Goal: Navigation & Orientation: Go to known website

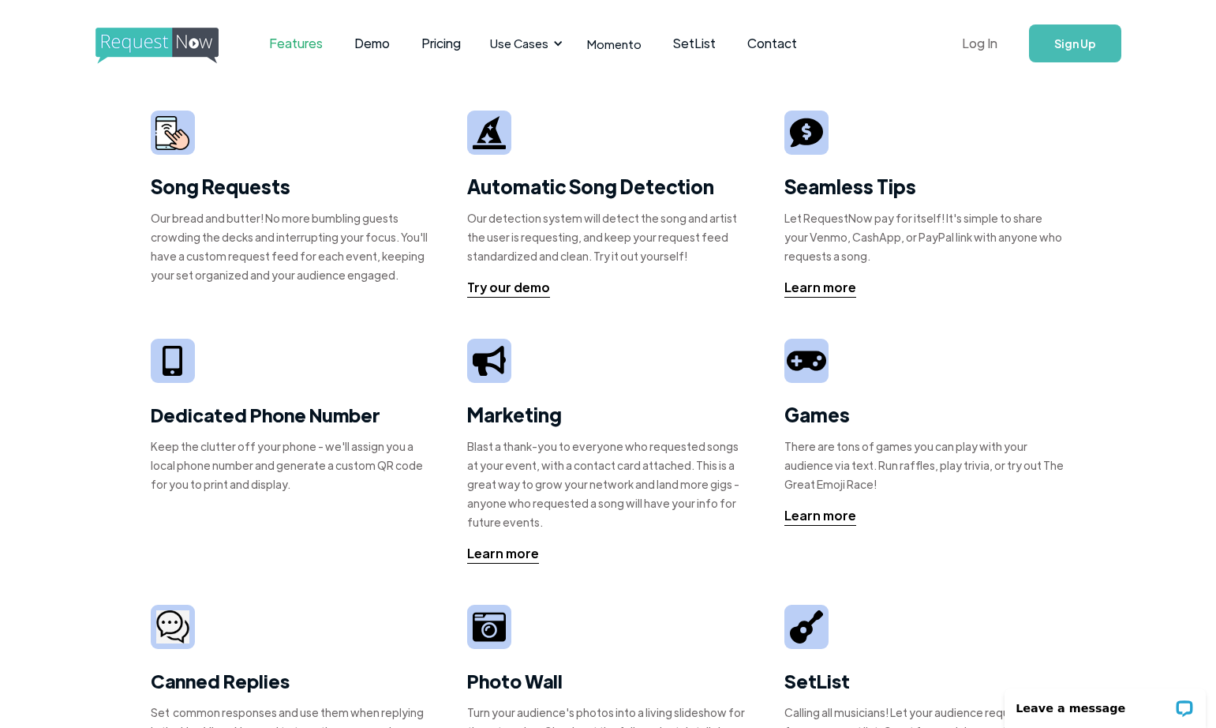
click at [984, 42] on link "Log In" at bounding box center [979, 43] width 67 height 55
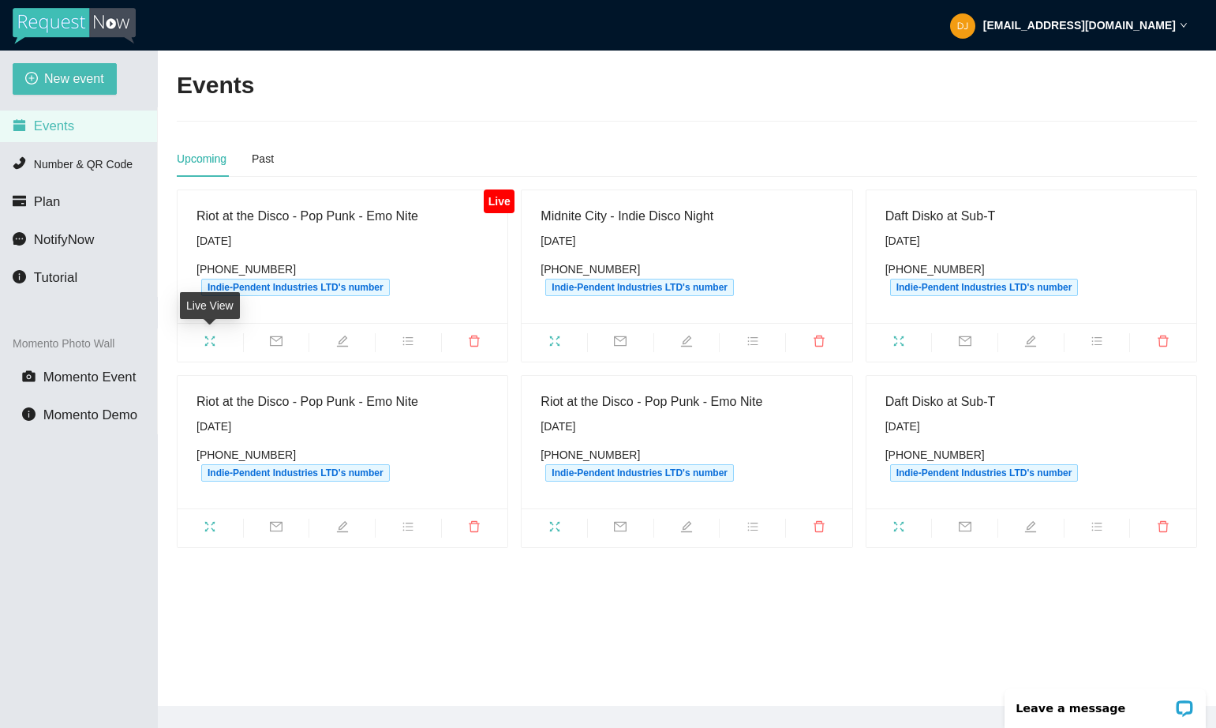
click at [212, 340] on icon "fullscreen" at bounding box center [210, 341] width 13 height 13
